Goal: Information Seeking & Learning: Find specific page/section

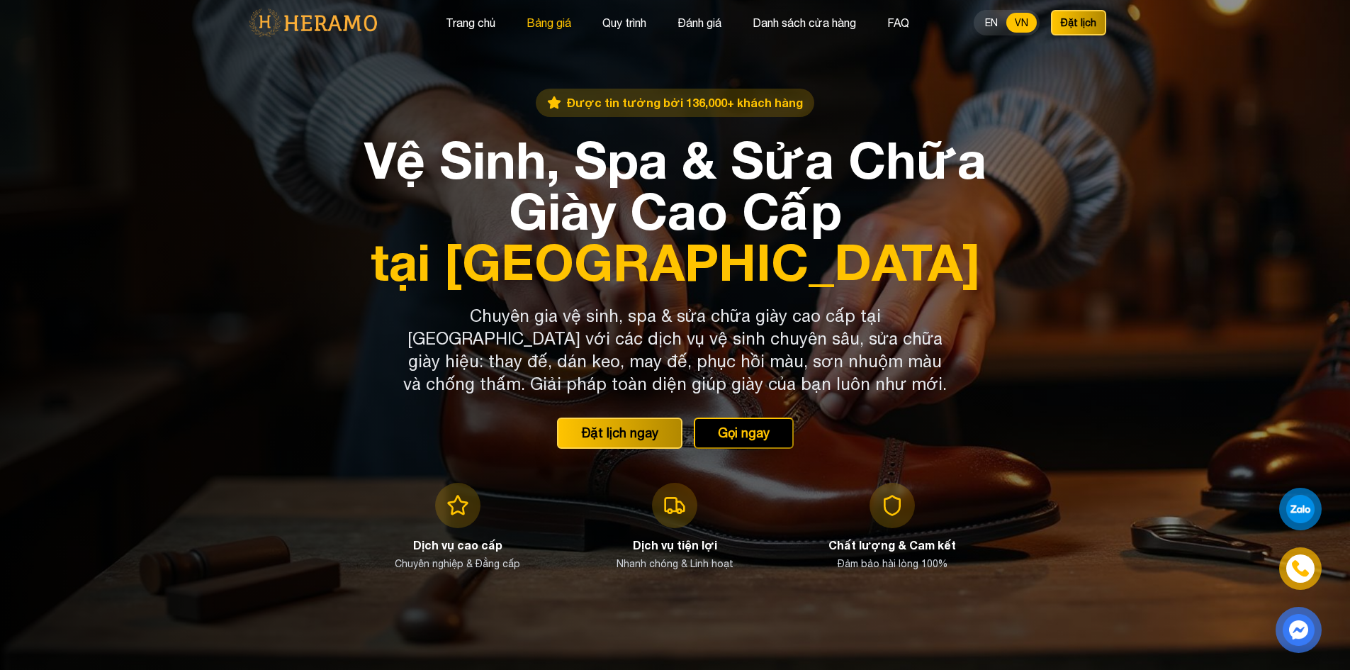
click at [551, 26] on button "Bảng giá" at bounding box center [548, 22] width 53 height 18
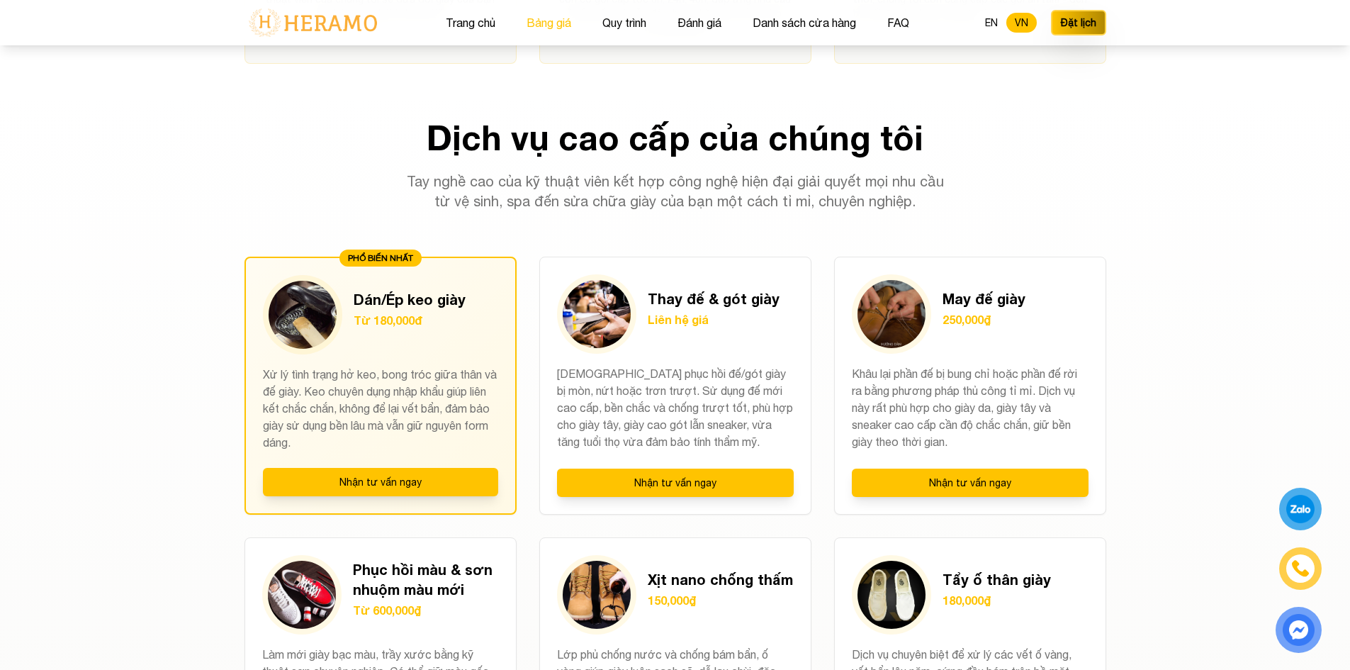
scroll to position [1039, 0]
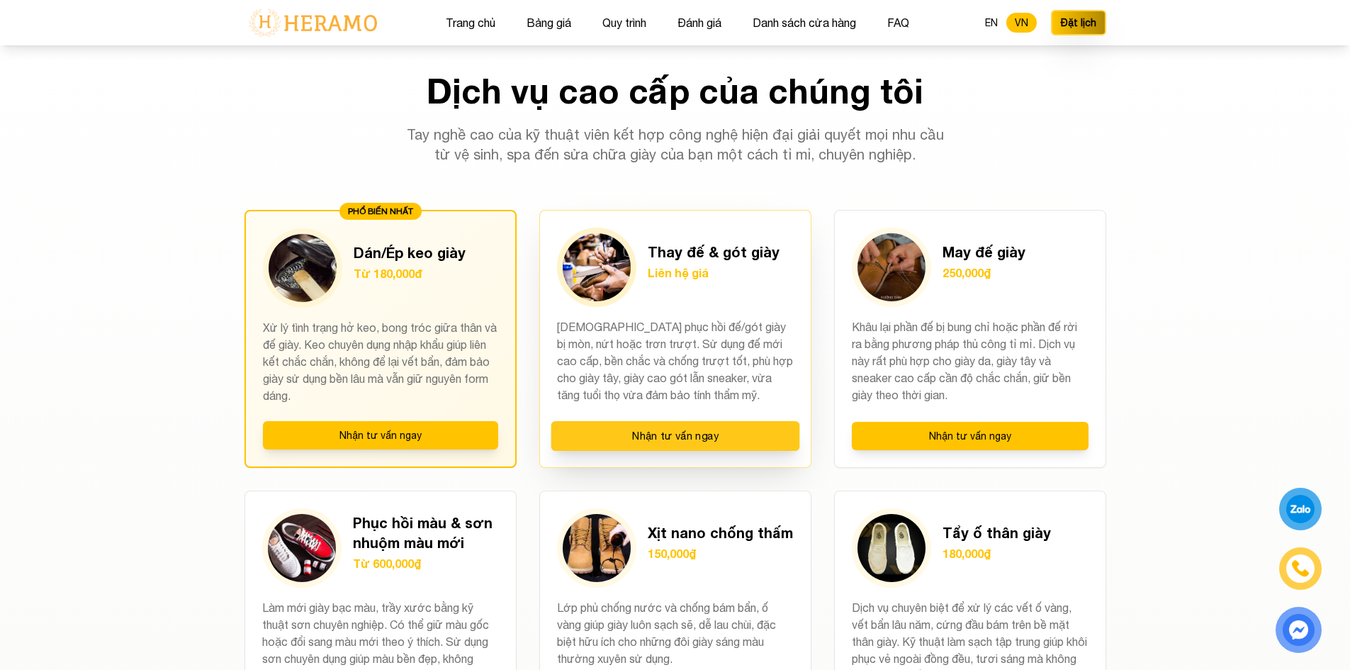
click at [747, 445] on button "Nhận tư vấn ngay" at bounding box center [675, 436] width 249 height 30
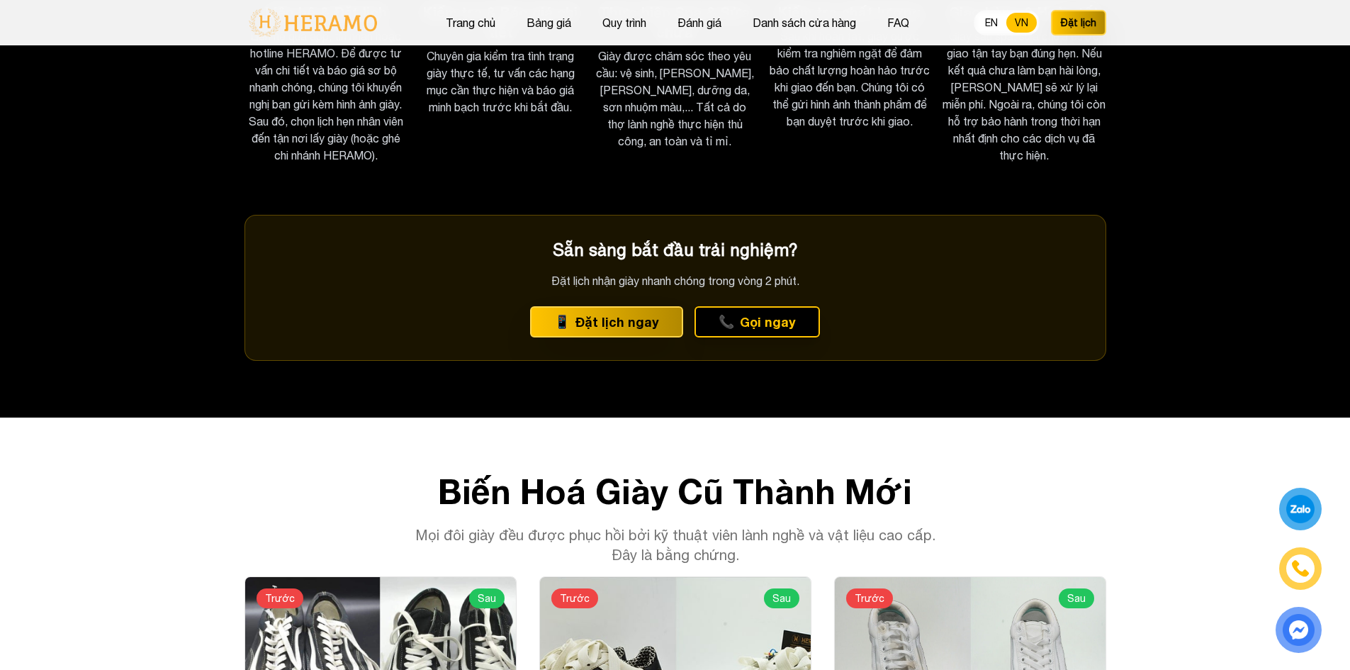
scroll to position [2740, 0]
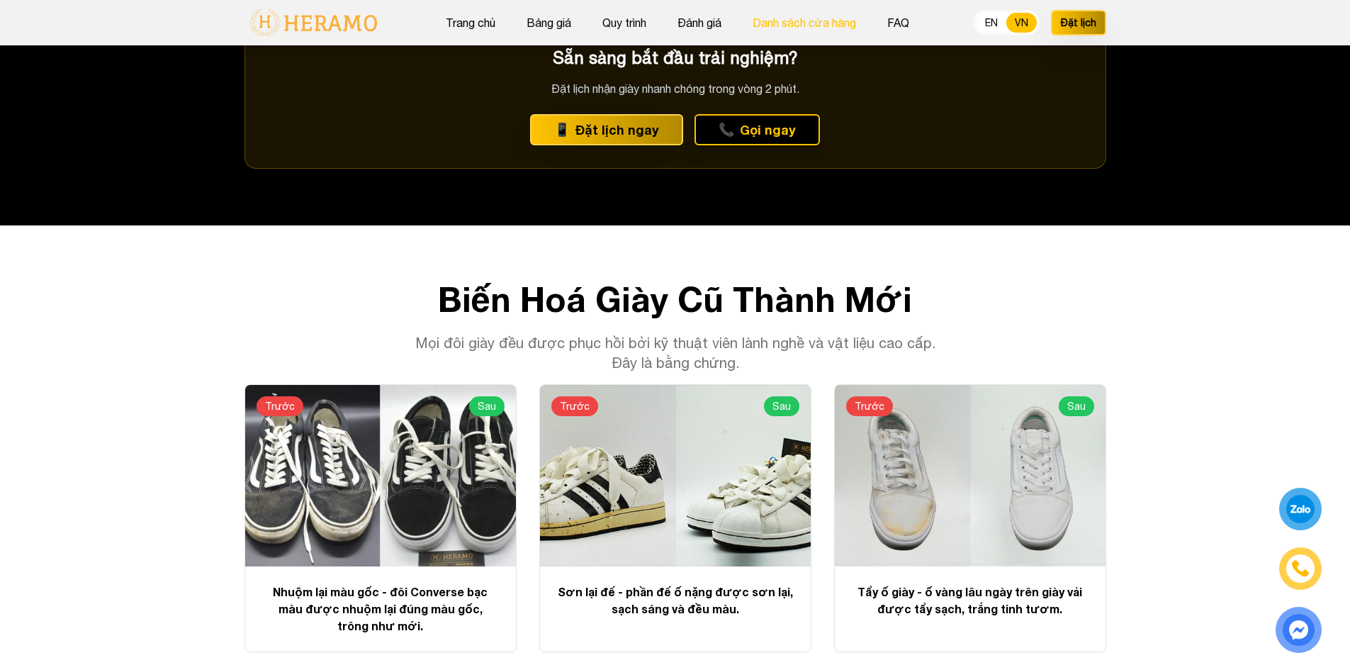
click at [791, 24] on button "Danh sách cửa hàng" at bounding box center [804, 22] width 112 height 18
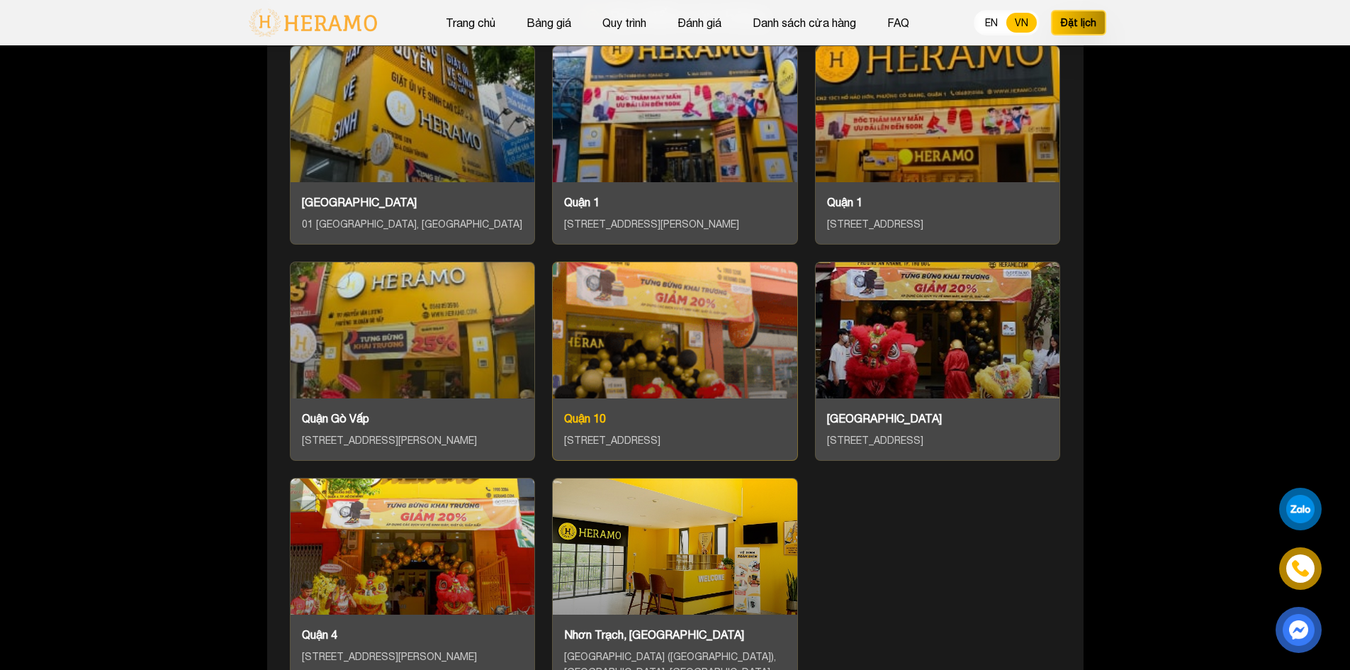
scroll to position [5809, 0]
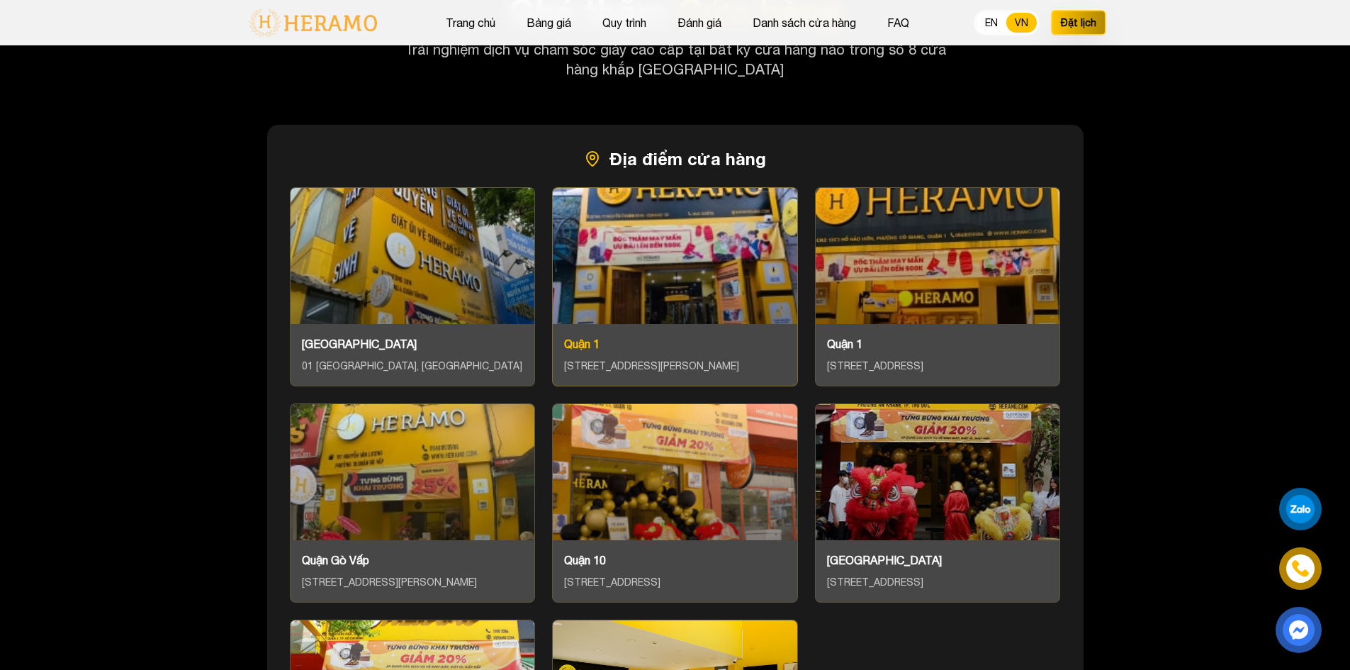
click at [634, 324] on div "Quận [STREET_ADDRESS][PERSON_NAME]" at bounding box center [675, 355] width 244 height 62
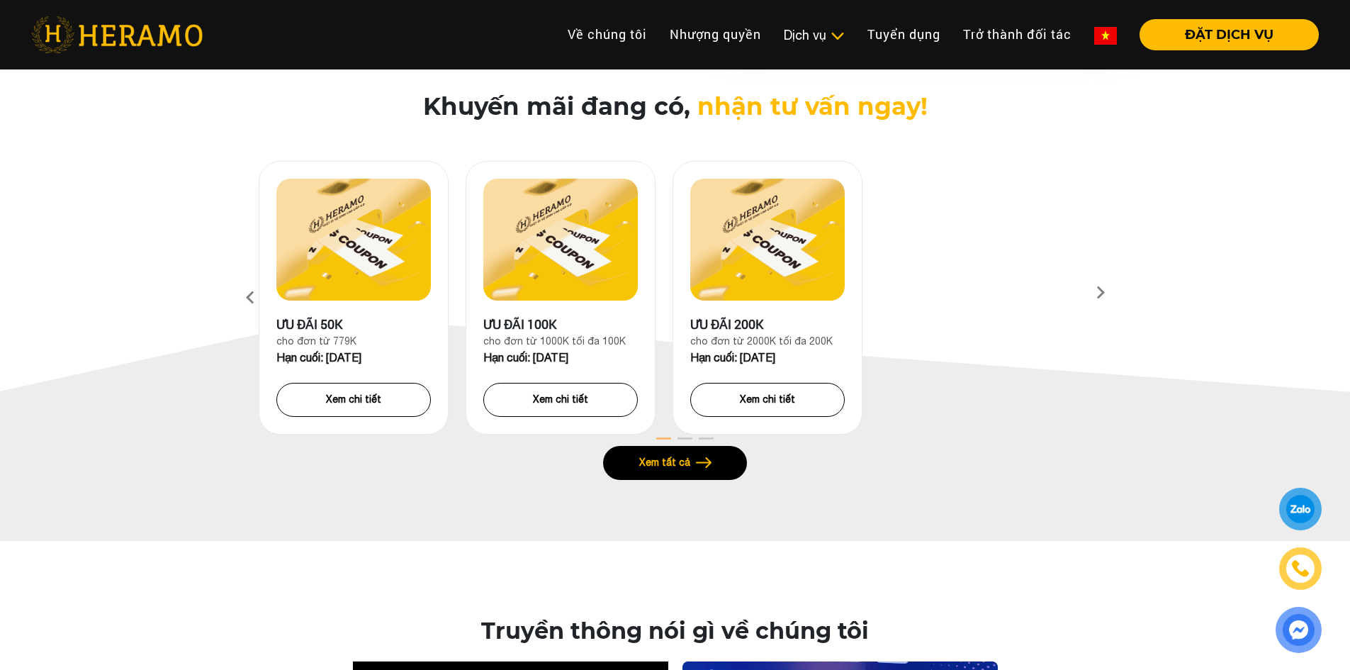
scroll to position [638, 0]
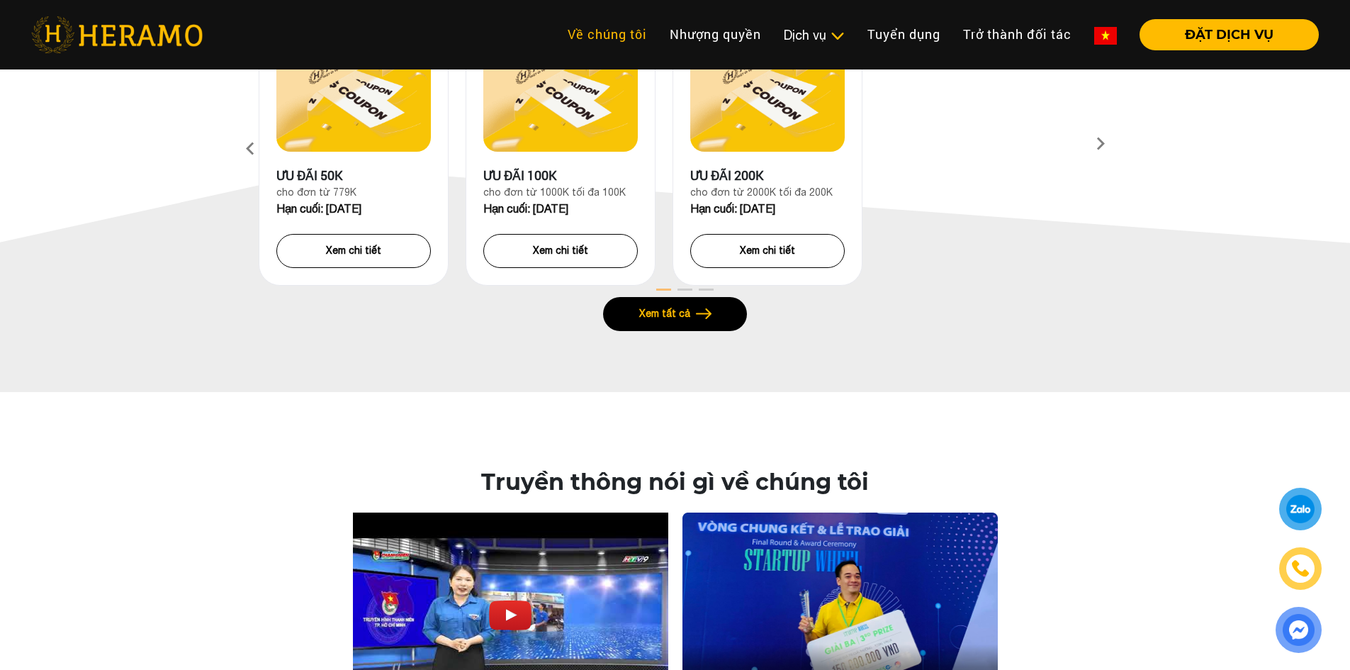
click at [590, 38] on link "Về chúng tôi" at bounding box center [607, 34] width 102 height 30
